Goal: Find specific page/section: Find specific page/section

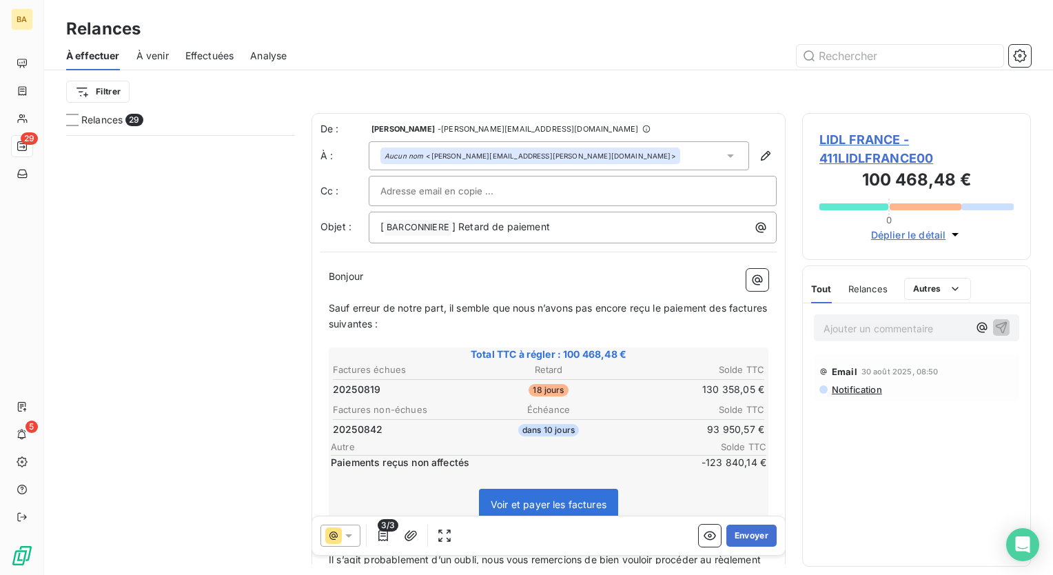
scroll to position [430, 218]
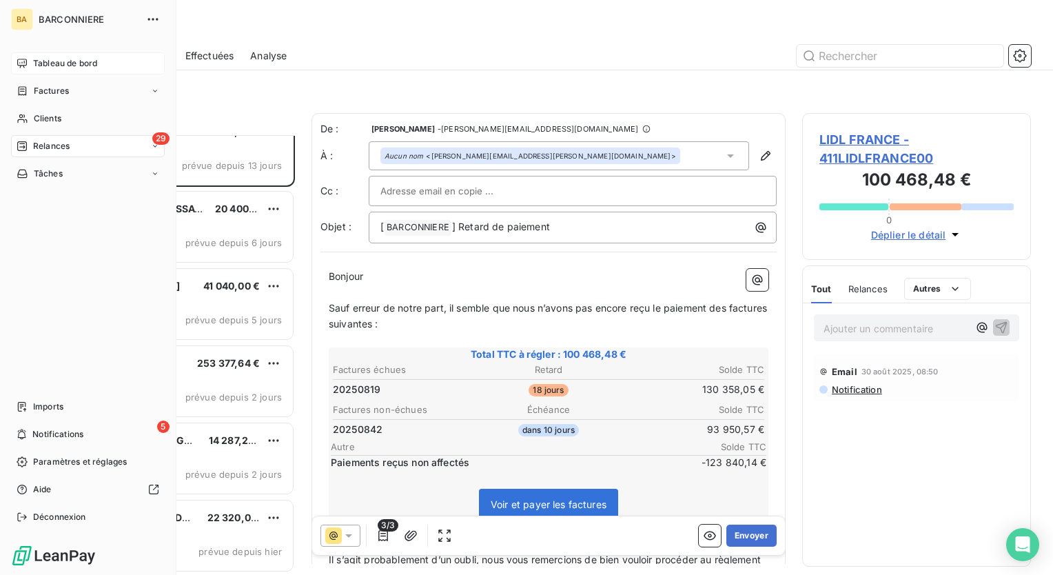
click at [62, 62] on span "Tableau de bord" at bounding box center [65, 63] width 64 height 12
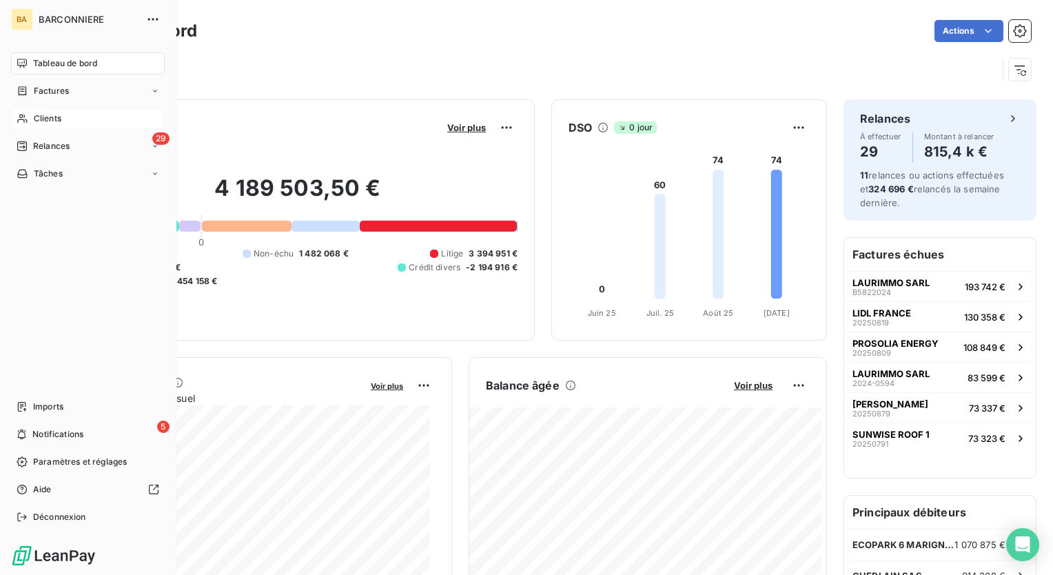
click at [47, 118] on span "Clients" at bounding box center [48, 118] width 28 height 12
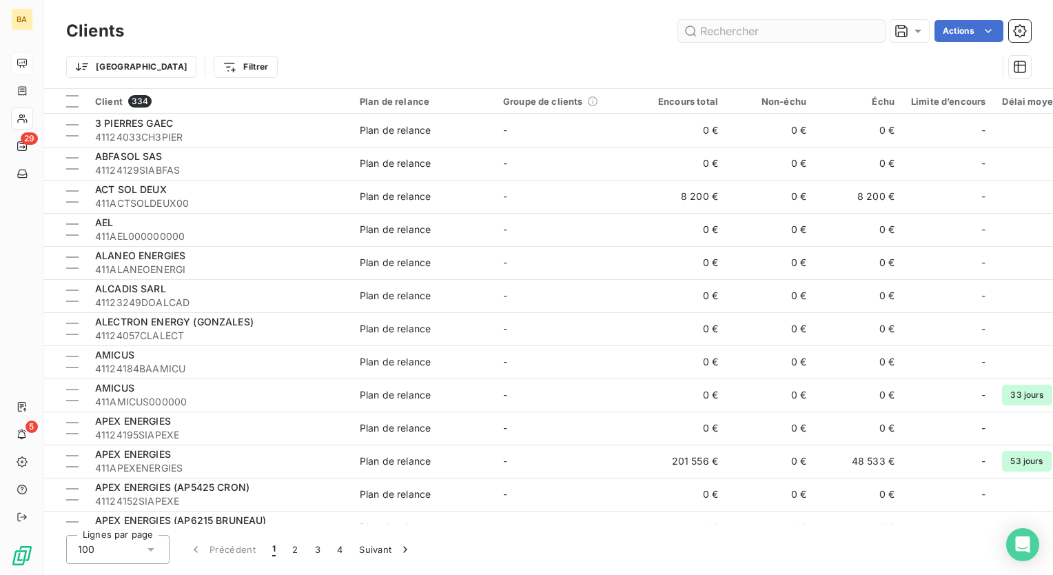
click at [753, 27] on input "text" at bounding box center [781, 31] width 207 height 22
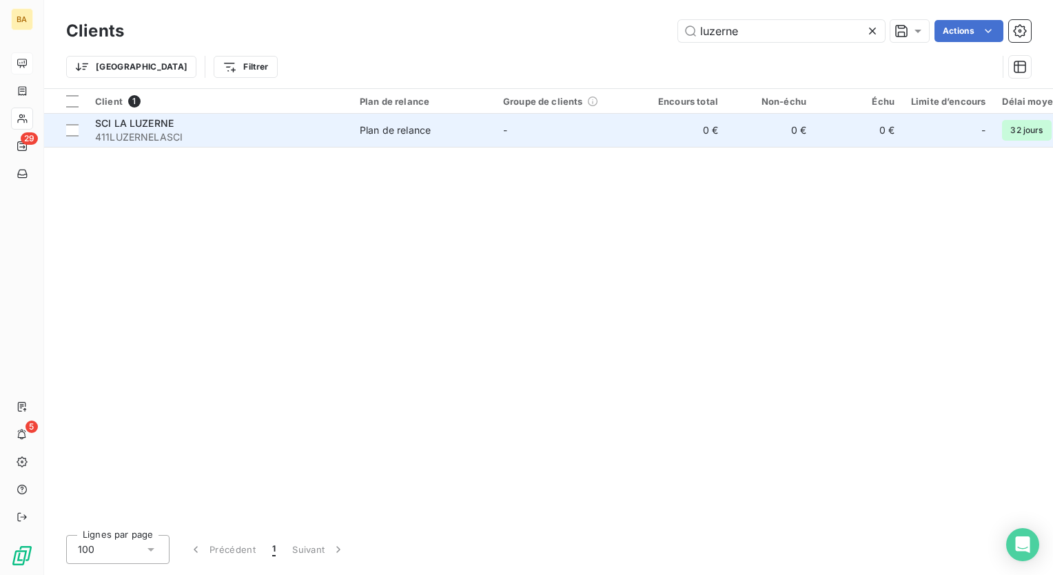
type input "luzerne"
click at [140, 130] on span "411LUZERNELASCI" at bounding box center [219, 137] width 248 height 14
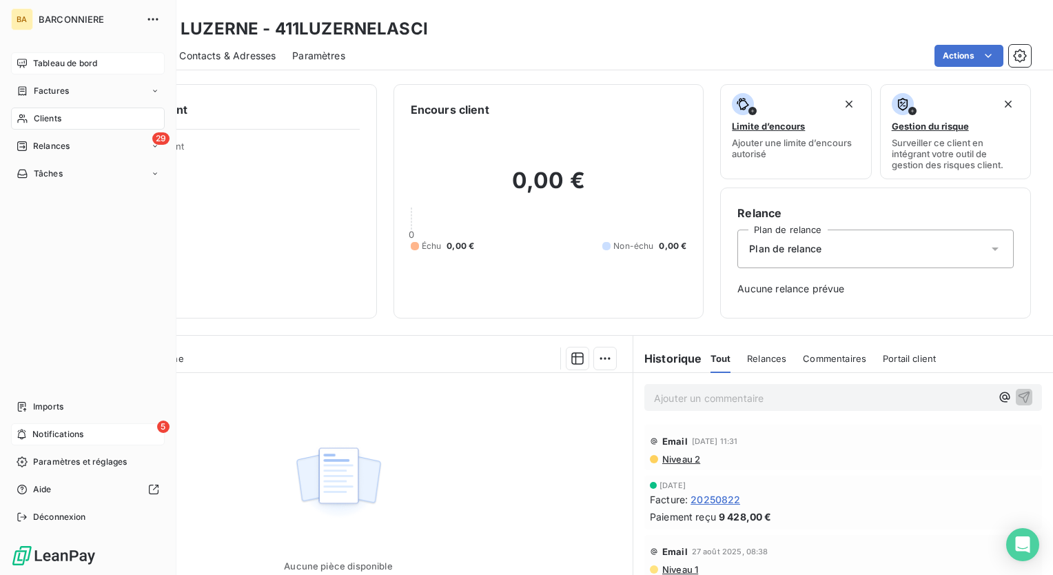
click at [73, 434] on span "Notifications" at bounding box center [57, 434] width 51 height 12
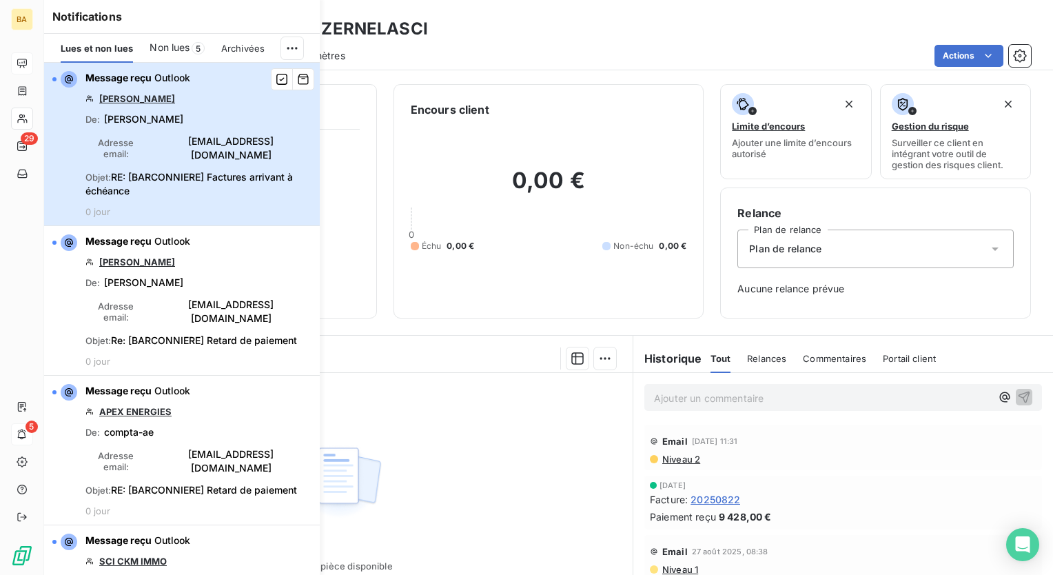
click at [176, 134] on span "[EMAIL_ADDRESS][DOMAIN_NAME]" at bounding box center [231, 148] width 161 height 28
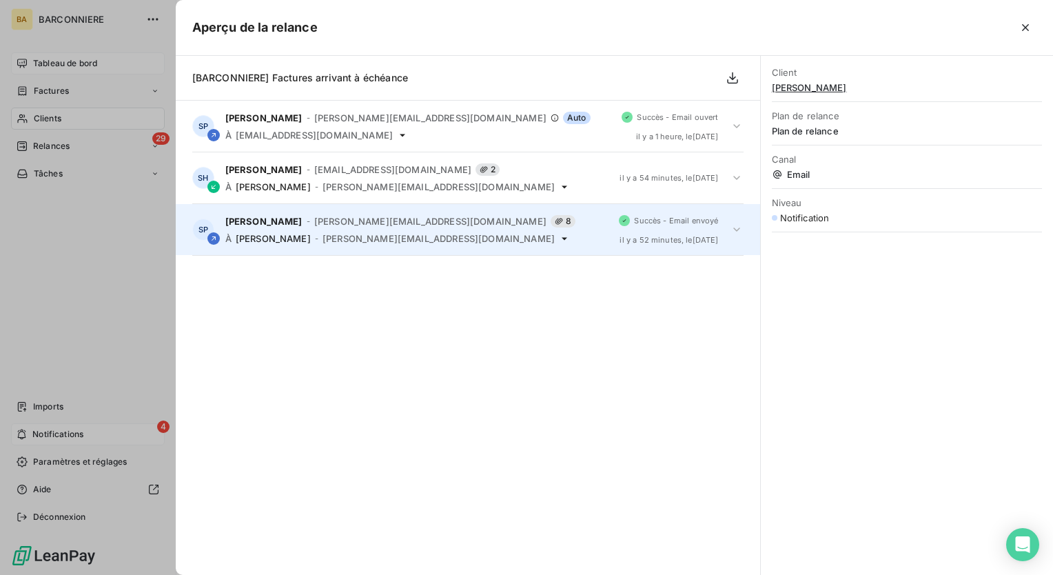
click at [381, 230] on div "[PERSON_NAME] - [PERSON_NAME][EMAIL_ADDRESS][DOMAIN_NAME] 8 À [PERSON_NAME] - […" at bounding box center [416, 229] width 383 height 29
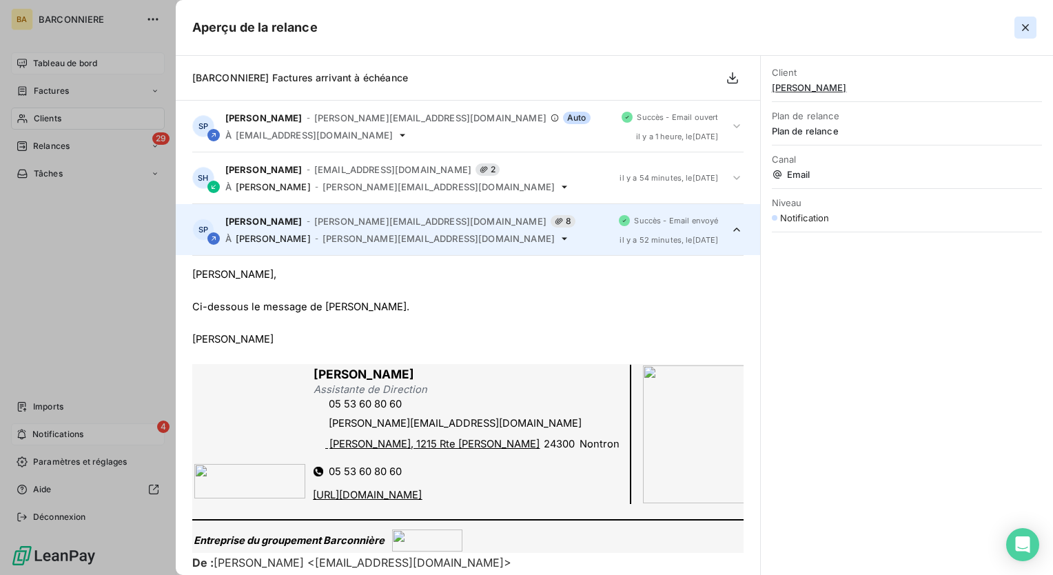
click at [1031, 30] on icon "button" at bounding box center [1026, 28] width 14 height 14
